Goal: Task Accomplishment & Management: Complete application form

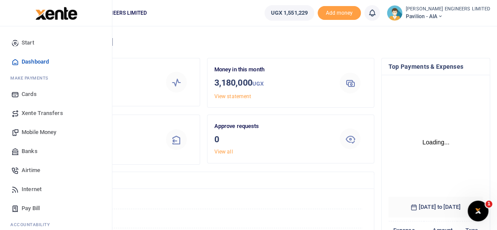
click at [39, 131] on span "Mobile Money" at bounding box center [39, 132] width 35 height 9
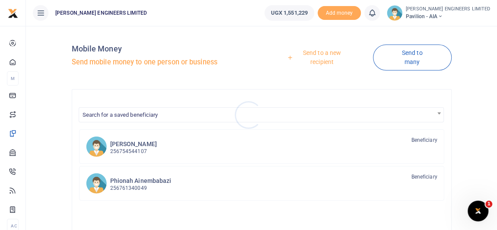
click at [321, 53] on div at bounding box center [248, 115] width 497 height 230
click at [327, 52] on link "Send to a new recipient" at bounding box center [319, 57] width 108 height 25
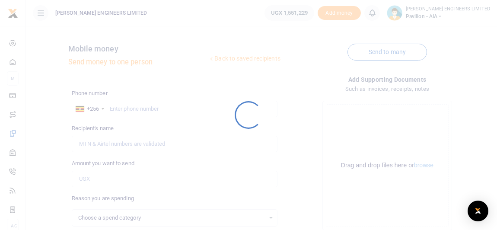
select select
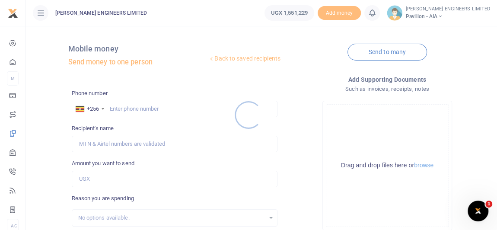
click at [127, 108] on div at bounding box center [248, 115] width 497 height 230
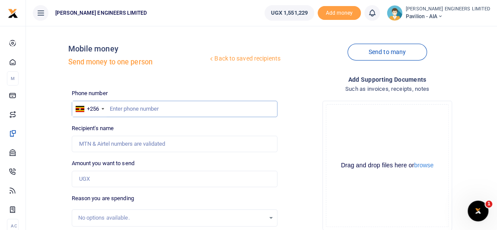
click at [135, 111] on input "text" at bounding box center [175, 109] width 206 height 16
type input "774132163"
type input "[PERSON_NAME]"
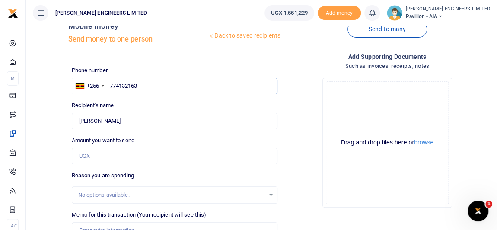
scroll to position [39, 0]
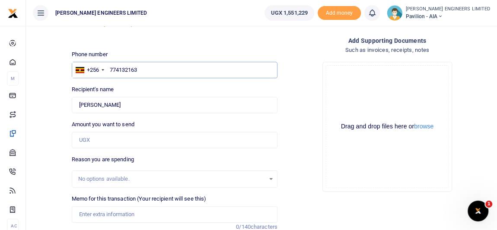
type input "774132163"
click at [95, 140] on input "Amount you want to send" at bounding box center [175, 140] width 206 height 16
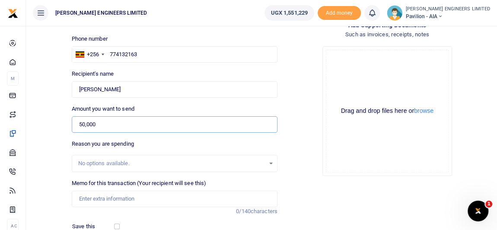
scroll to position [78, 0]
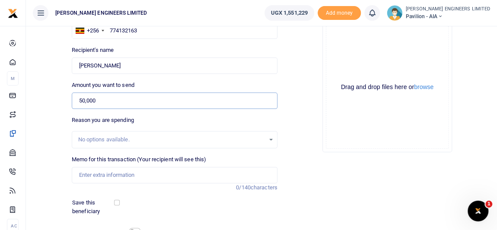
type input "50,000"
click at [95, 174] on input "Memo for this transaction (Your recipient will see this)" at bounding box center [175, 175] width 206 height 16
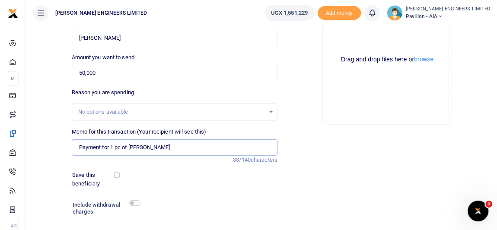
scroll to position [118, 0]
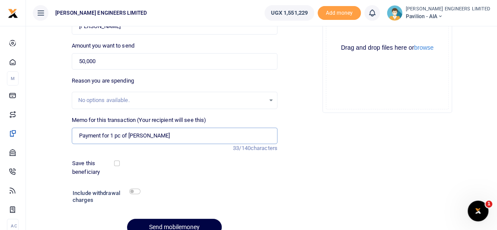
type input "Payment for 1 pc of [PERSON_NAME]"
click at [135, 191] on input "checkbox" at bounding box center [134, 192] width 11 height 6
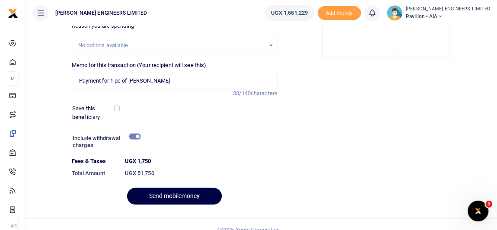
scroll to position [183, 0]
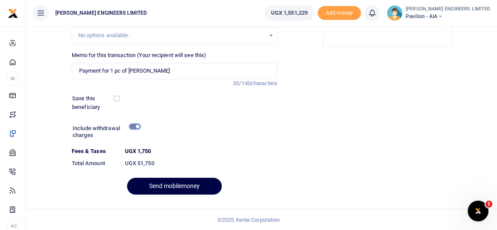
click at [134, 127] on input "checkbox" at bounding box center [134, 127] width 11 height 6
checkbox input "false"
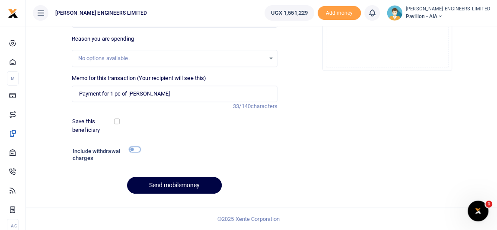
scroll to position [159, 0]
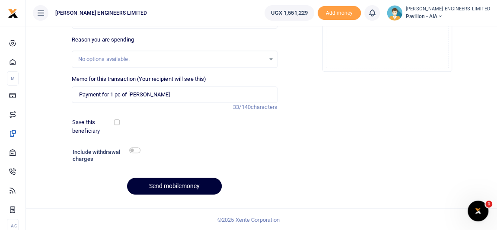
click at [190, 185] on button "Send mobilemoney" at bounding box center [174, 186] width 95 height 17
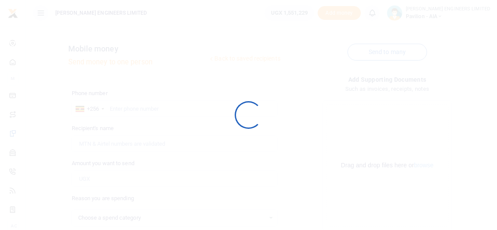
scroll to position [159, 0]
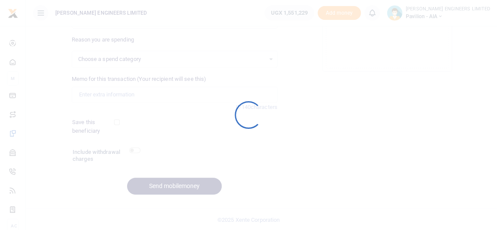
select select
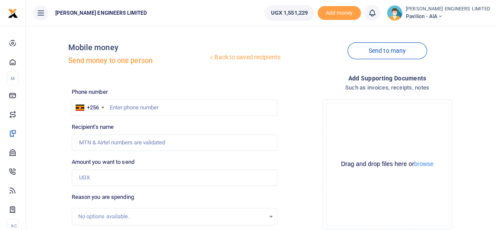
scroll to position [0, 0]
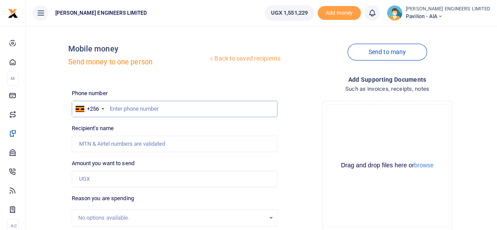
click at [122, 109] on input "text" at bounding box center [175, 109] width 206 height 16
click at [122, 110] on input "text" at bounding box center [175, 109] width 206 height 16
type input "784704835"
type input "Damalie Namwanga"
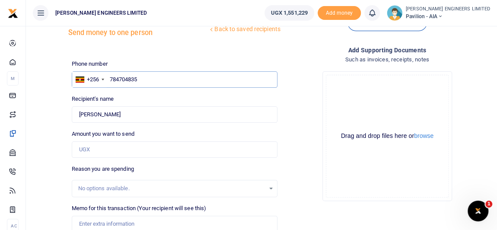
scroll to position [39, 0]
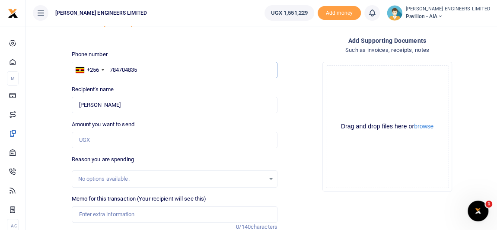
type input "784704835"
click at [90, 140] on input "Amount you want to send" at bounding box center [175, 140] width 206 height 16
type input "N"
type input "0"
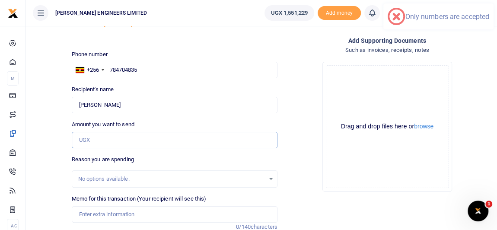
type input "0"
type input "25,000"
click at [98, 212] on input "Memo for this transaction (Your recipient will see this)" at bounding box center [175, 214] width 206 height 16
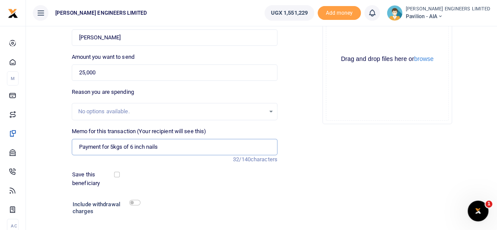
scroll to position [118, 0]
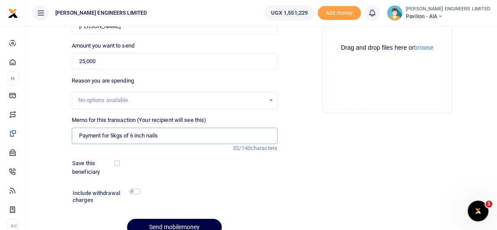
type input "Payment for 5kgs of 6 inch nails"
click at [135, 192] on input "checkbox" at bounding box center [134, 192] width 11 height 6
checkbox input "true"
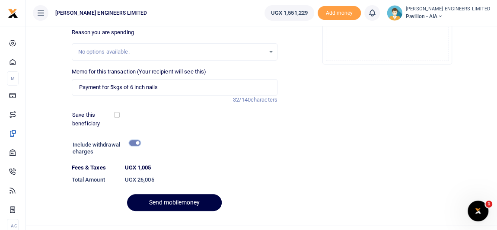
scroll to position [183, 0]
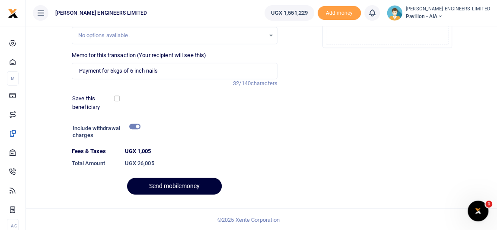
click at [192, 185] on button "Send mobilemoney" at bounding box center [174, 186] width 95 height 17
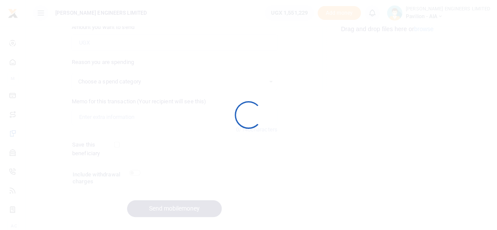
select select
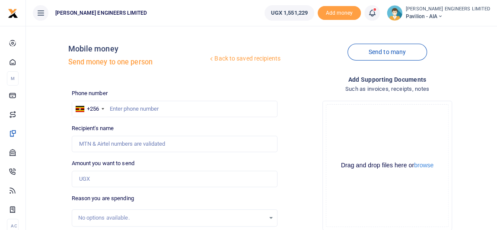
click at [377, 16] on icon at bounding box center [372, 13] width 9 height 10
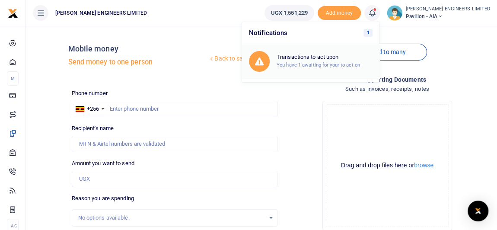
click at [336, 62] on small "You have 1 awaiting for your to act on" at bounding box center [318, 65] width 83 height 6
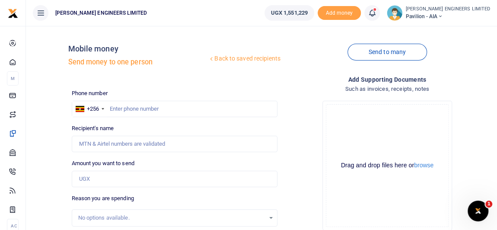
click at [377, 16] on icon at bounding box center [372, 13] width 9 height 10
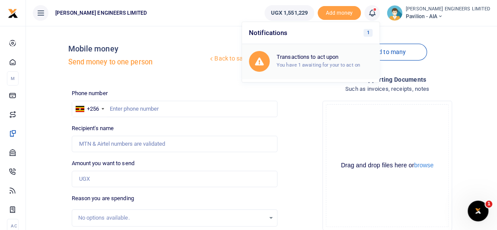
click at [335, 62] on small "You have 1 awaiting for your to act on" at bounding box center [318, 65] width 83 height 6
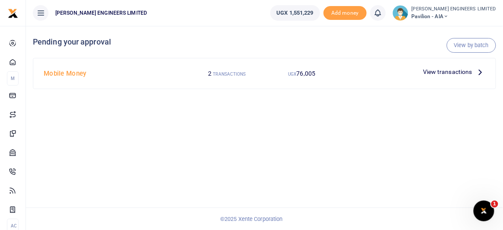
click at [442, 71] on span "View transactions" at bounding box center [447, 72] width 49 height 10
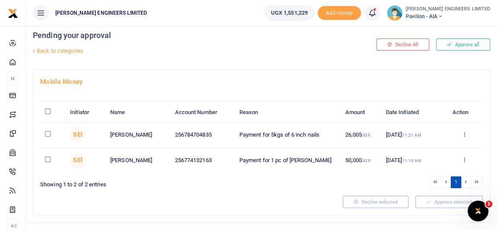
scroll to position [19, 0]
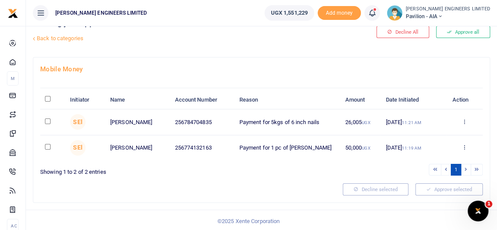
click at [46, 119] on input "checkbox" at bounding box center [48, 122] width 6 height 6
checkbox input "true"
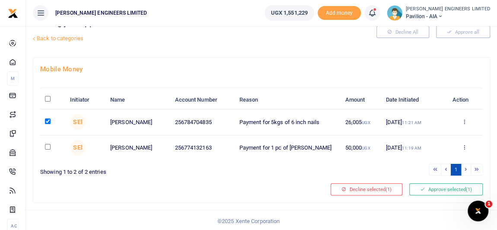
click at [49, 146] on input "checkbox" at bounding box center [48, 147] width 6 height 6
checkbox input "true"
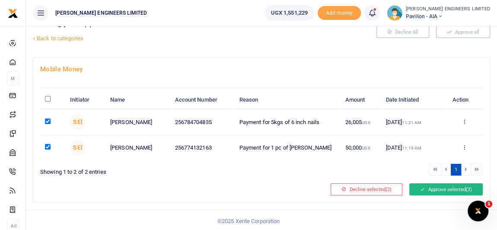
click at [438, 186] on button "Approve selected (2)" at bounding box center [447, 189] width 74 height 12
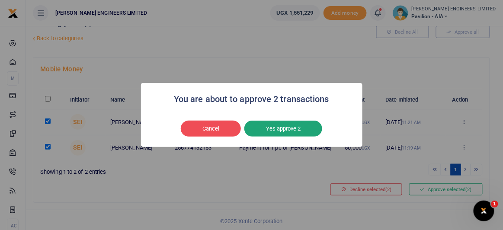
click at [291, 129] on button "Yes approve 2" at bounding box center [283, 129] width 78 height 16
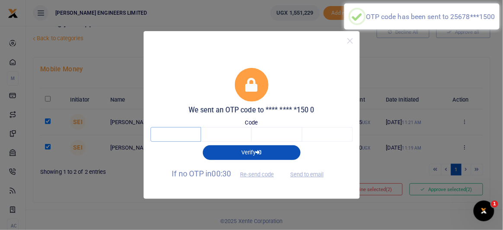
click at [184, 134] on input "text" at bounding box center [176, 134] width 51 height 15
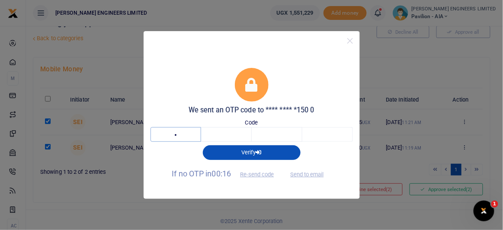
type input "6"
type input "3"
type input "2"
type input "9"
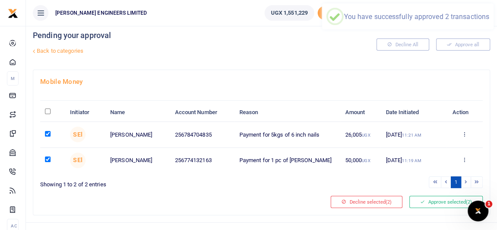
scroll to position [0, 0]
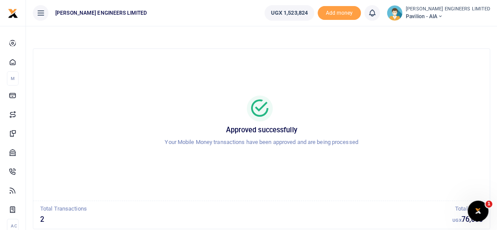
click at [443, 16] on icon at bounding box center [440, 16] width 5 height 6
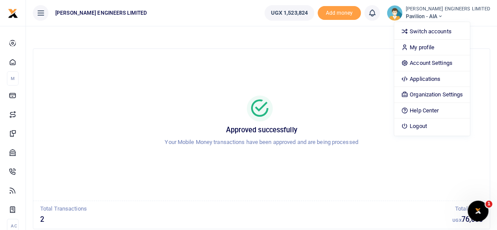
click at [317, 54] on div "Approved successfully Your Mobile Money transactions have been approved and are…" at bounding box center [261, 125] width 457 height 152
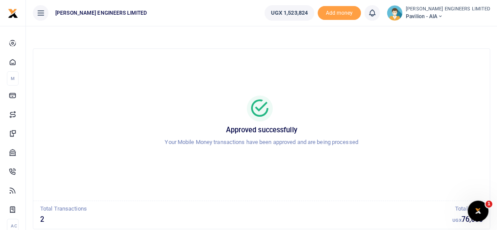
click at [443, 15] on icon at bounding box center [440, 16] width 5 height 6
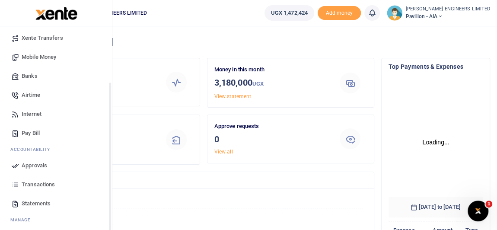
scroll to position [78, 0]
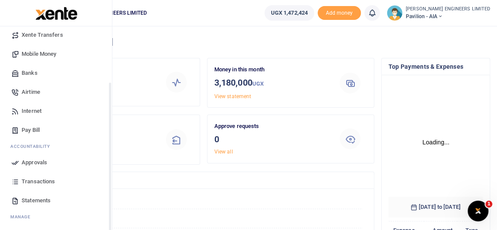
click at [40, 183] on span "Transactions" at bounding box center [38, 181] width 33 height 9
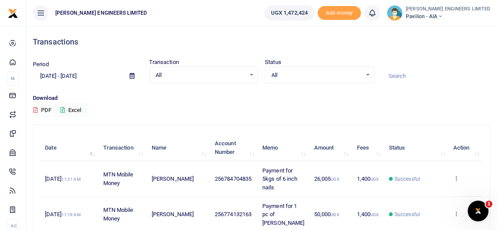
click at [443, 16] on icon at bounding box center [440, 16] width 5 height 6
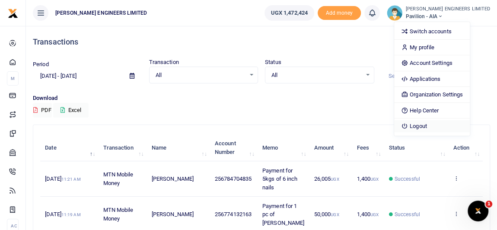
click at [446, 124] on link "Logout" at bounding box center [432, 126] width 76 height 12
